Goal: Task Accomplishment & Management: Manage account settings

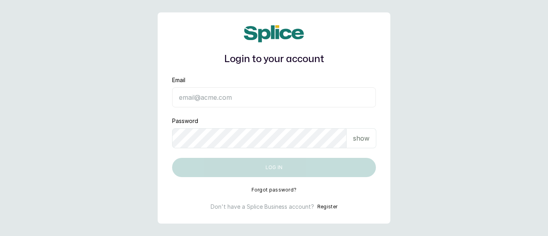
type input "[EMAIL_ADDRESS][DOMAIN_NAME]"
click at [315, 165] on button "Log in" at bounding box center [274, 167] width 204 height 19
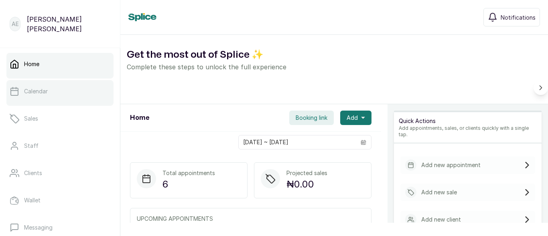
click at [33, 88] on p "Calendar" at bounding box center [36, 91] width 24 height 8
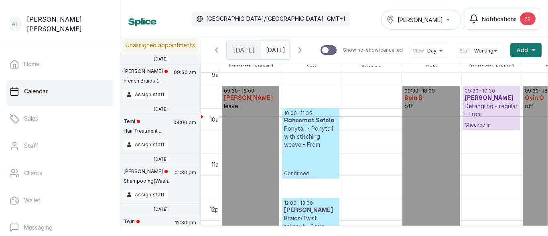
scroll to position [0, 43]
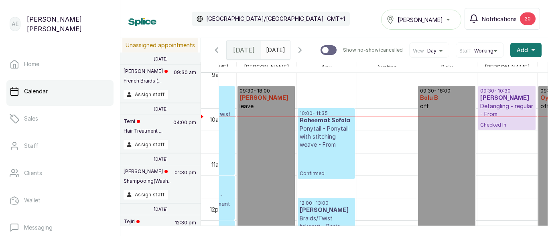
click at [319, 135] on p "Ponytail - Ponytail with stitching weave - From" at bounding box center [326, 137] width 53 height 24
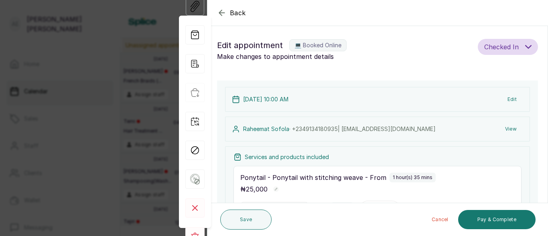
click at [417, 78] on form "Back Appointment Details Edit appointment 💻 Booked Online Make changes to appoi…" at bounding box center [377, 202] width 340 height 405
click at [221, 14] on icon "button" at bounding box center [222, 13] width 10 height 10
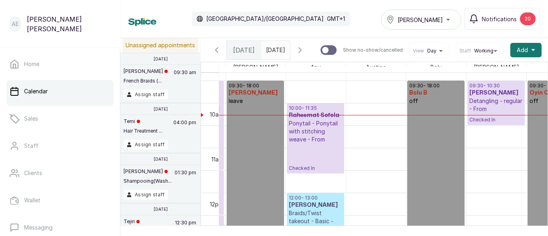
scroll to position [0, 85]
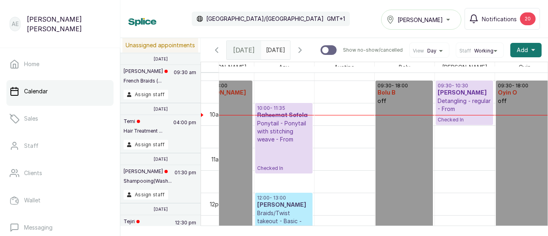
click at [462, 97] on h3 "Mandah Okorodudu" at bounding box center [464, 93] width 53 height 8
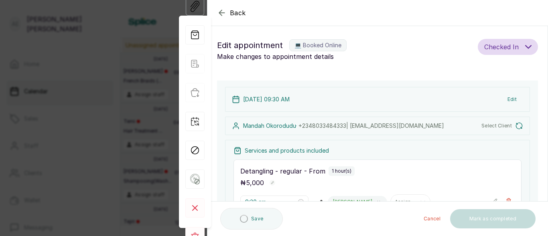
type input "9:30 am"
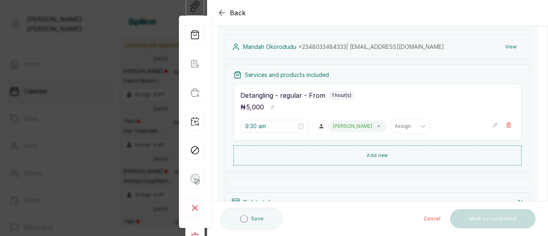
scroll to position [102, 0]
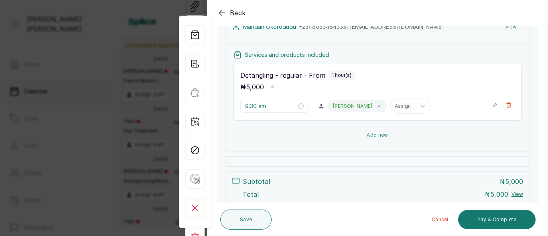
click at [373, 133] on button "Add new" at bounding box center [377, 135] width 288 height 19
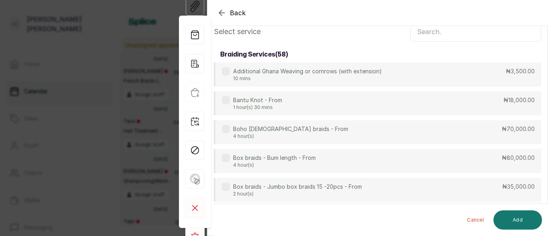
scroll to position [0, 0]
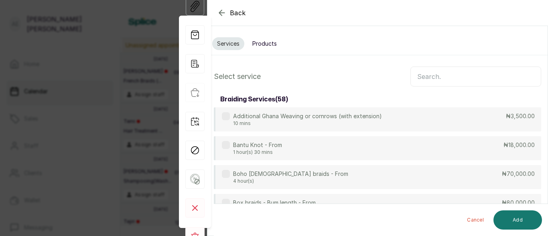
click at [460, 75] on input "text" at bounding box center [475, 77] width 131 height 20
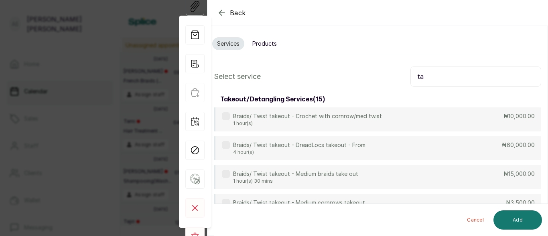
type input "t"
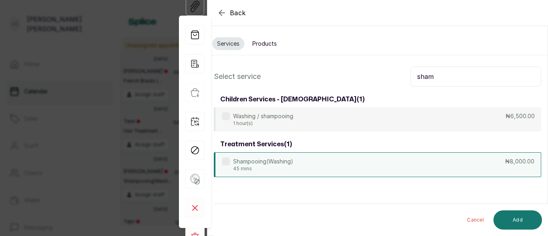
type input "sham"
click at [439, 158] on div "Shampooing(Washing) 45 mins ₦8,000.00" at bounding box center [377, 164] width 327 height 25
click at [530, 223] on button "Add" at bounding box center [517, 220] width 49 height 19
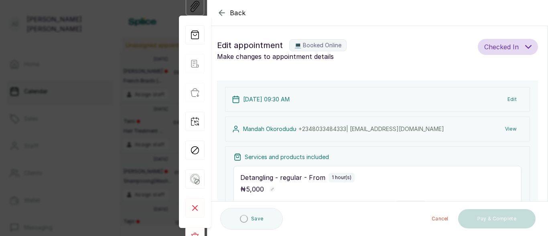
type input "10:30 am"
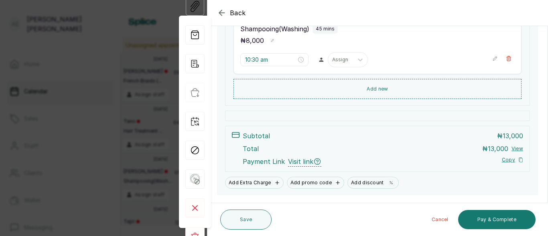
scroll to position [184, 0]
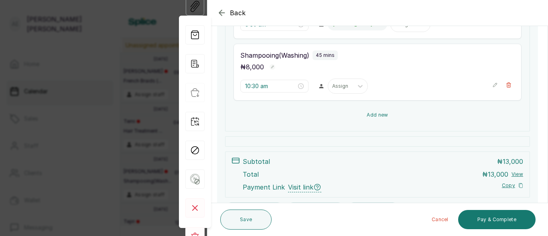
click at [380, 115] on button "Add new" at bounding box center [377, 114] width 288 height 19
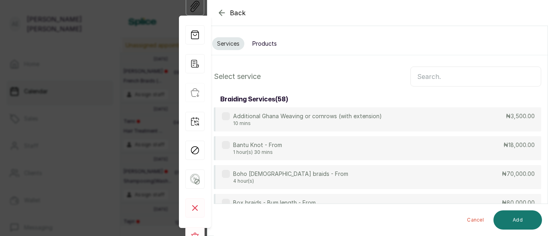
click at [468, 73] on input "text" at bounding box center [475, 77] width 131 height 20
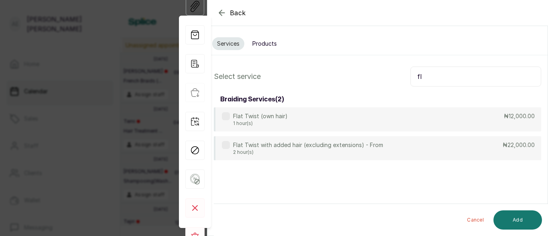
type input "f"
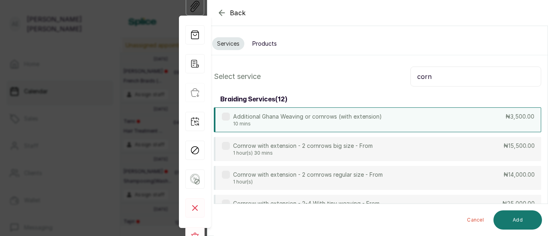
type input "corn"
click at [347, 117] on p "Additional Ghana Weaving or cornrows (with extension)" at bounding box center [307, 117] width 149 height 8
click at [521, 218] on button "Add" at bounding box center [517, 220] width 49 height 19
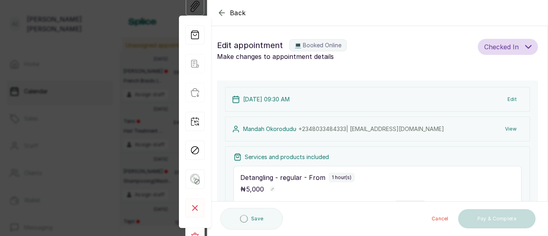
type input "11:15 am"
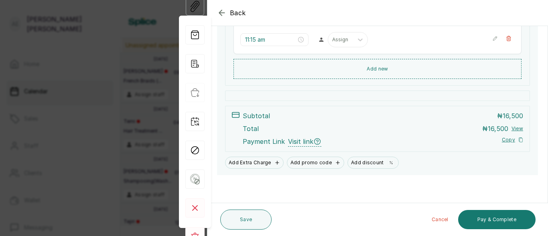
scroll to position [293, 0]
click at [237, 214] on button "Save" at bounding box center [245, 220] width 51 height 20
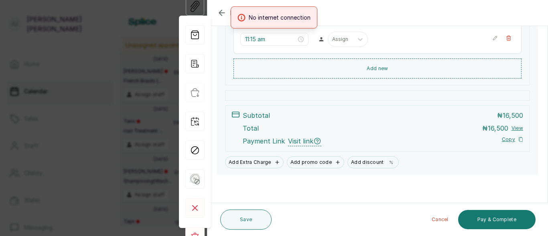
click at [221, 13] on div "No internet connection" at bounding box center [274, 17] width 548 height 22
click at [221, 12] on div "No internet connection" at bounding box center [274, 17] width 548 height 22
click at [254, 220] on button "Save" at bounding box center [245, 220] width 51 height 20
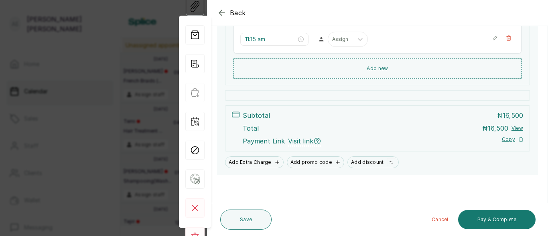
click at [220, 11] on icon "button" at bounding box center [221, 12] width 5 height 5
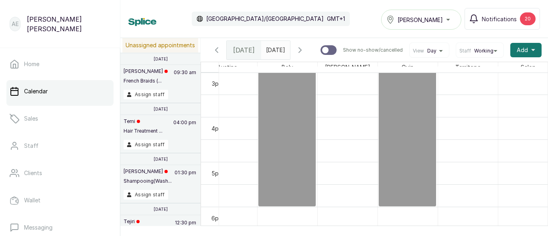
scroll to position [659, 0]
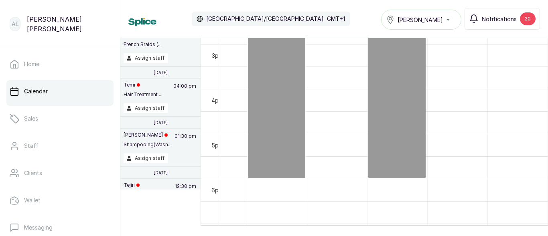
click at [447, 17] on div "[PERSON_NAME]" at bounding box center [421, 20] width 70 height 10
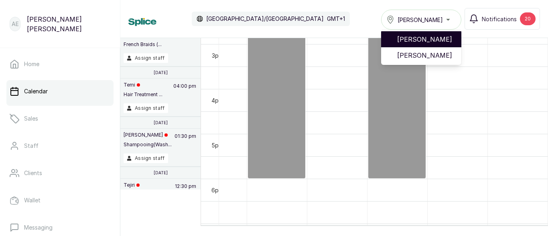
click at [440, 37] on span "[PERSON_NAME]" at bounding box center [426, 39] width 58 height 10
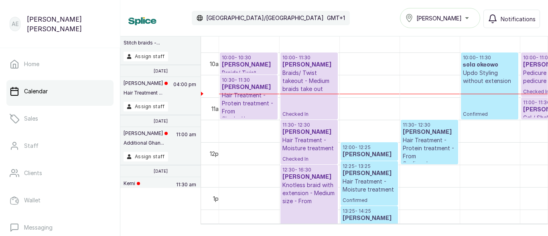
scroll to position [0, 12]
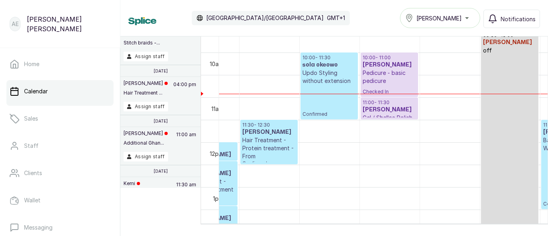
click at [329, 66] on h3 "sola okeowo" at bounding box center [328, 65] width 53 height 8
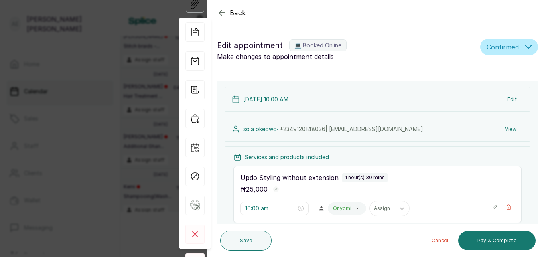
click at [223, 10] on icon "button" at bounding box center [222, 13] width 10 height 10
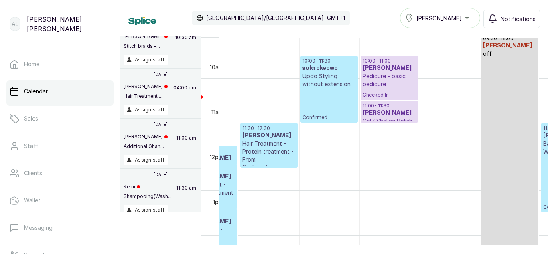
click at [469, 18] on div "[PERSON_NAME]" at bounding box center [440, 18] width 70 height 10
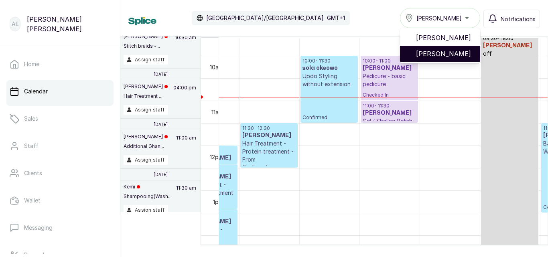
click at [454, 49] on li "[PERSON_NAME]" at bounding box center [440, 54] width 80 height 16
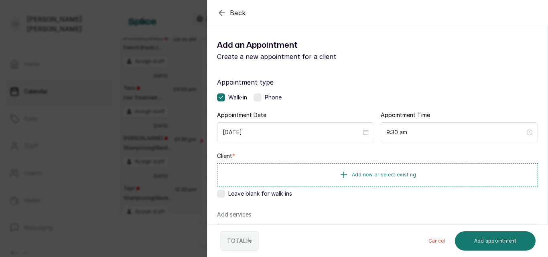
click at [219, 10] on icon "button" at bounding box center [222, 13] width 10 height 10
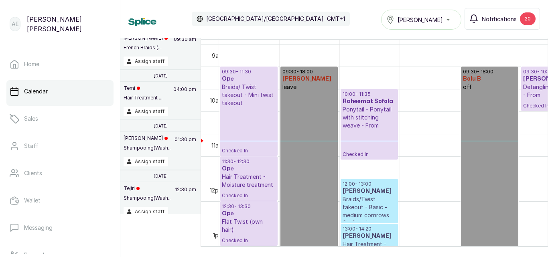
click at [327, 15] on p "GMT+1" at bounding box center [336, 19] width 18 height 8
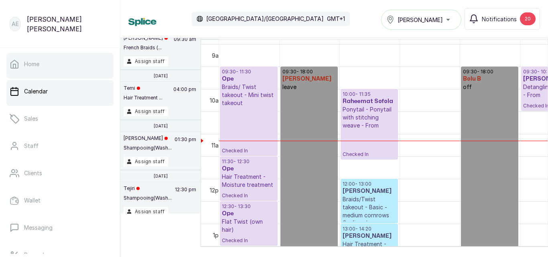
click at [27, 61] on p "Home" at bounding box center [31, 64] width 15 height 8
